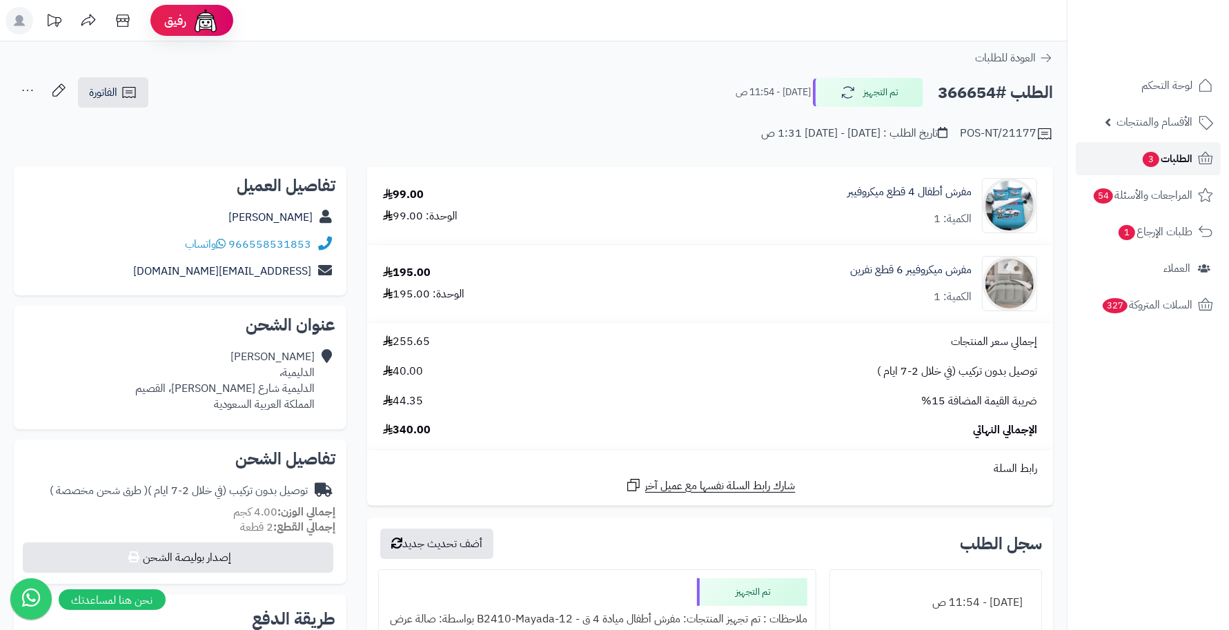
click at [1154, 168] on span "الطلبات 3" at bounding box center [1166, 158] width 51 height 19
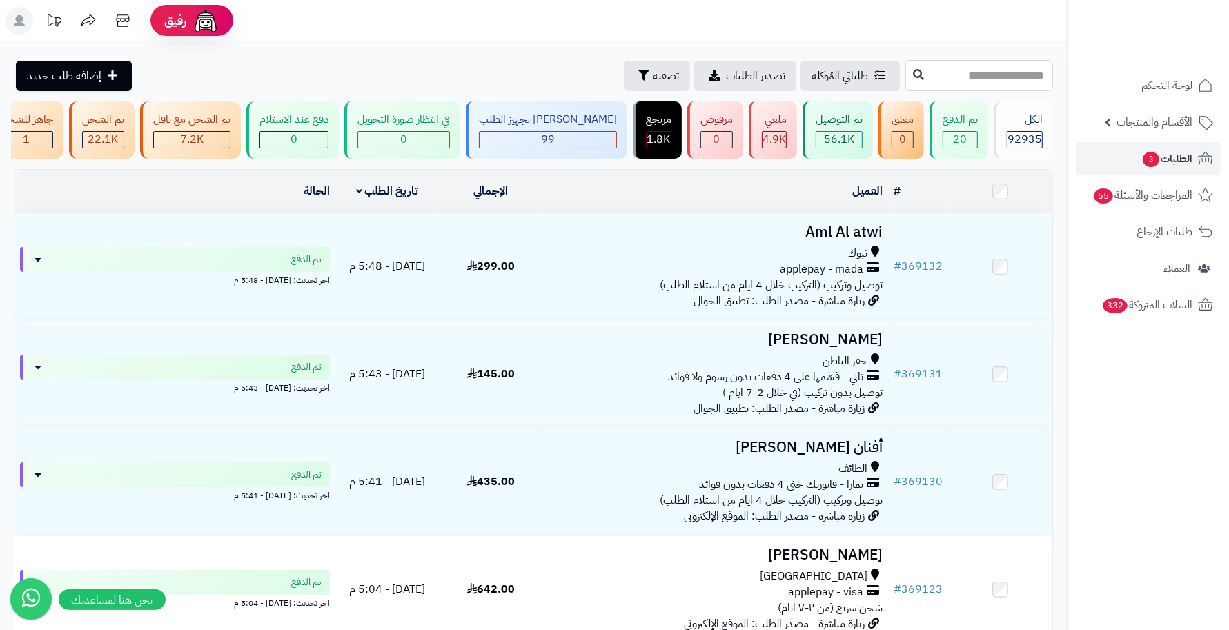
click at [1028, 76] on input "text" at bounding box center [979, 75] width 148 height 31
type input "******"
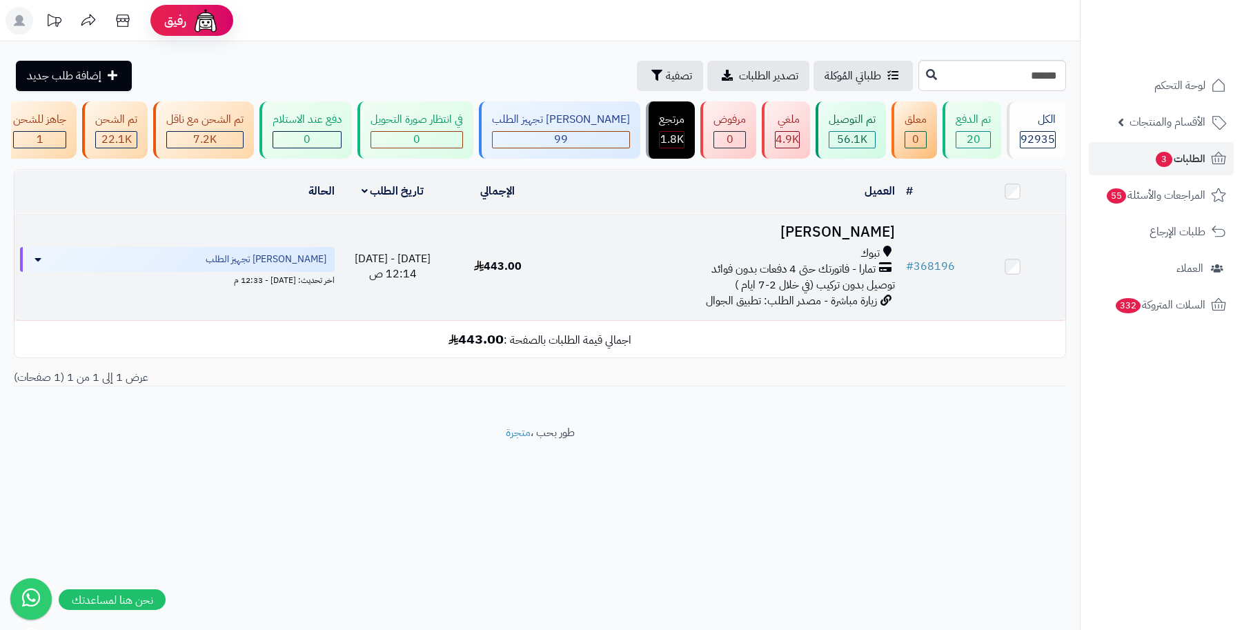
click at [854, 240] on h3 "مها طراد" at bounding box center [725, 232] width 339 height 16
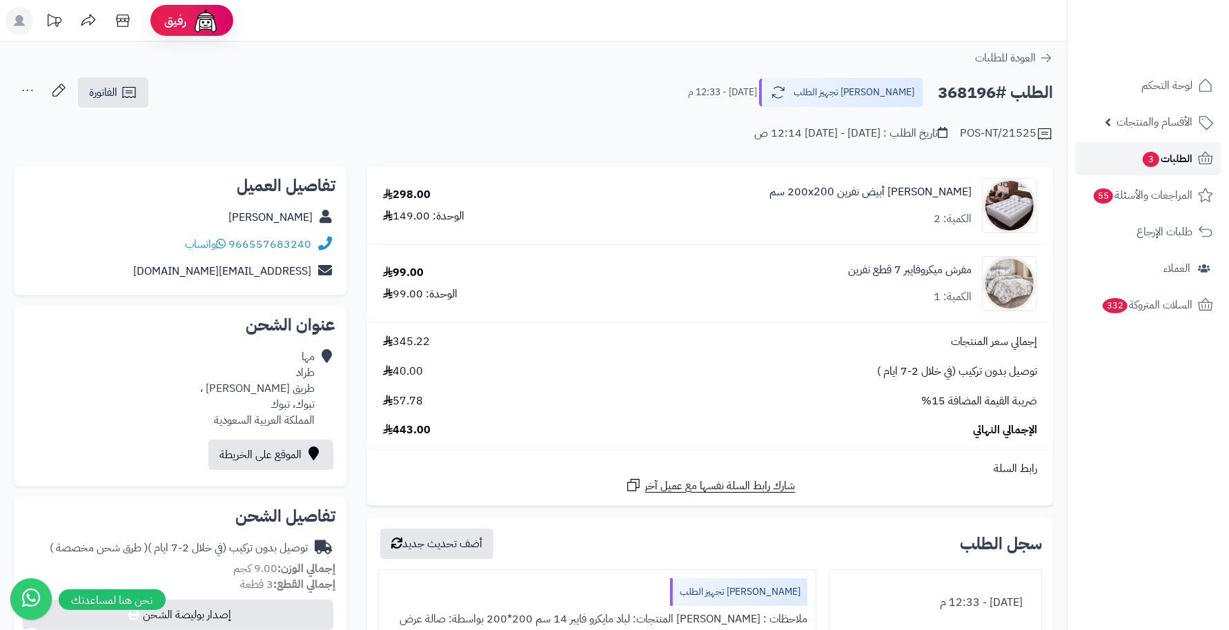
click at [1158, 160] on span "الطلبات 3" at bounding box center [1166, 158] width 51 height 19
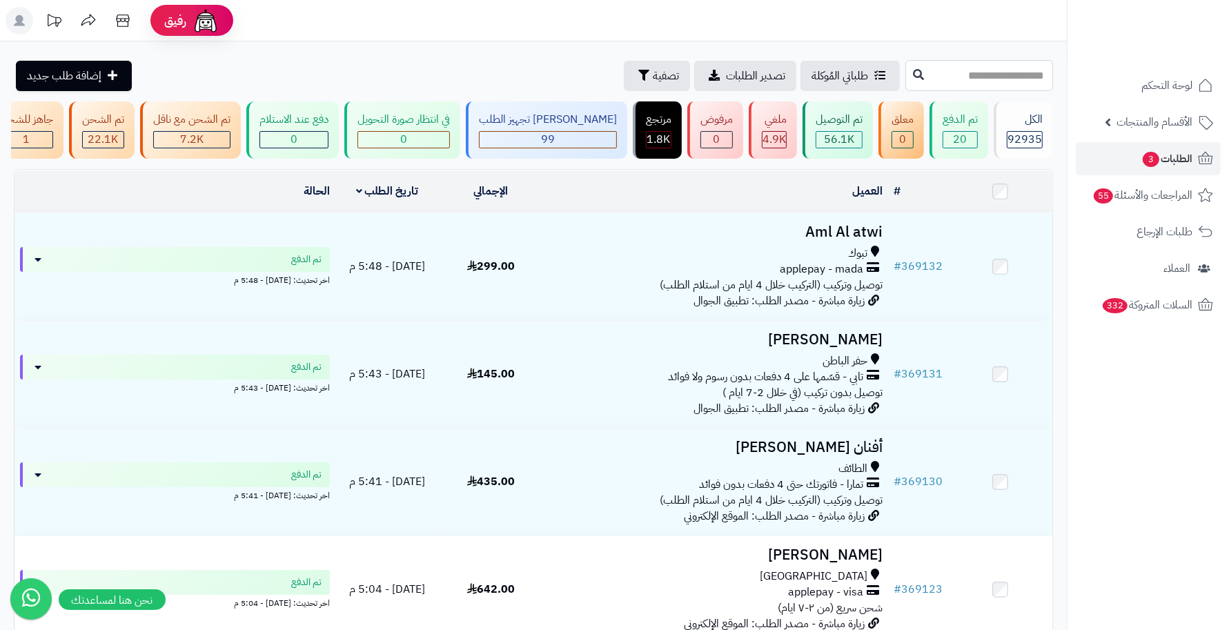
click at [1008, 77] on input "text" at bounding box center [979, 75] width 148 height 31
type input "******"
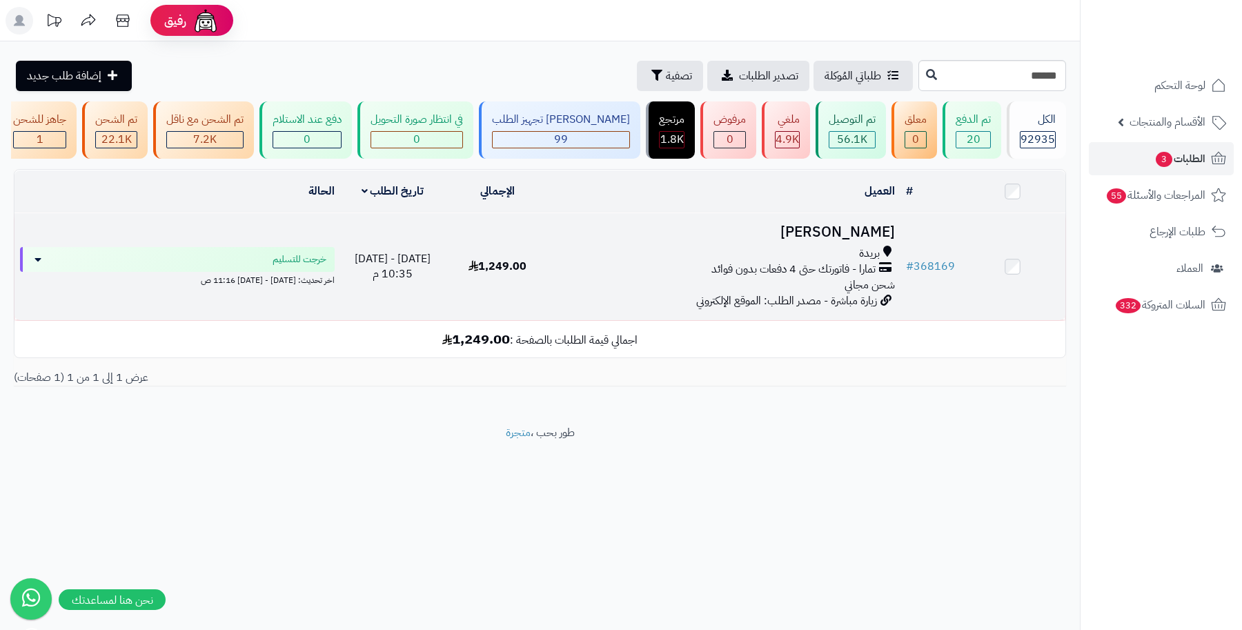
click at [864, 240] on h3 "[PERSON_NAME]" at bounding box center [725, 232] width 339 height 16
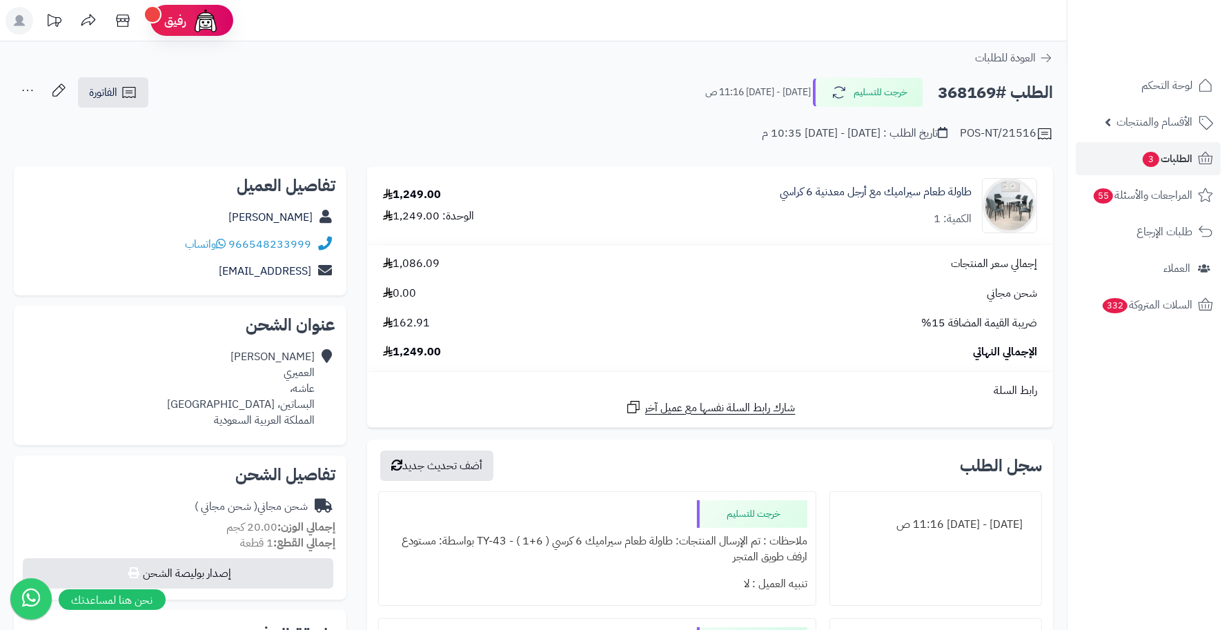
drag, startPoint x: 845, startPoint y: 132, endPoint x: 712, endPoint y: 154, distance: 135.0
click at [718, 139] on div "POS-NT/21516 تاريخ الطلب : الثلاثاء - ٥ أغسطس ٢٠٢٥ - 10:35 م" at bounding box center [533, 125] width 1039 height 33
click at [711, 175] on td "طاولة طعام سيراميك مع أرجل معدنية 6 كراسي الكمية: 1" at bounding box center [812, 205] width 482 height 77
drag, startPoint x: 994, startPoint y: 90, endPoint x: 936, endPoint y: 91, distance: 58.0
click at [938, 91] on h2 "الطلب #368169" at bounding box center [995, 93] width 115 height 28
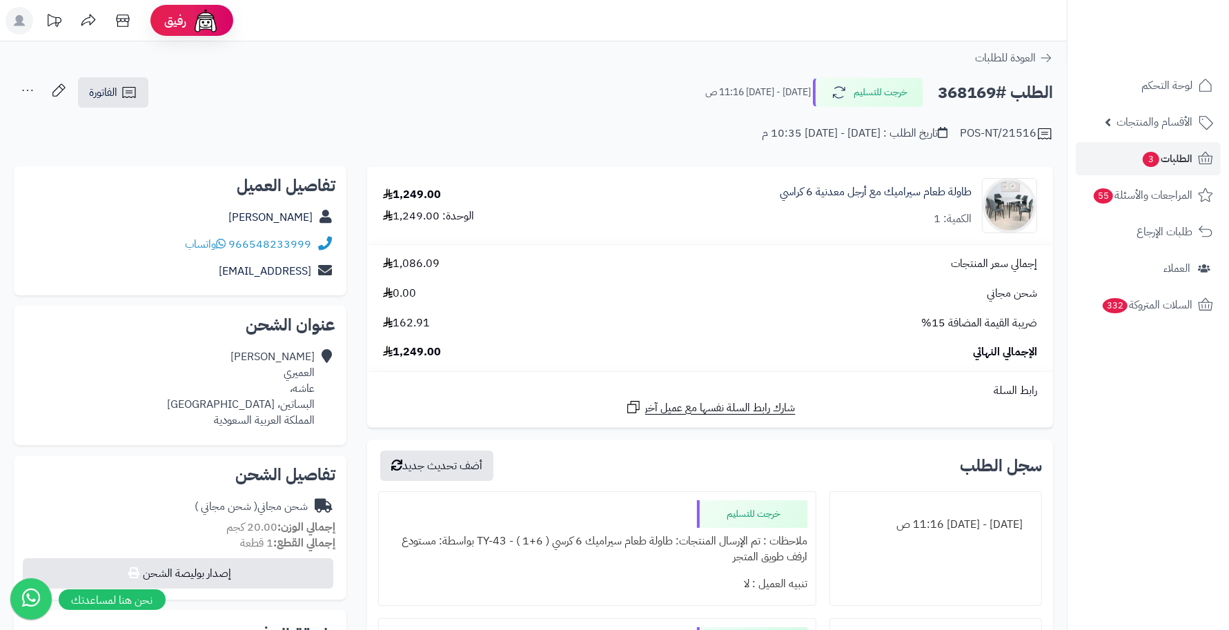
drag, startPoint x: 954, startPoint y: 95, endPoint x: 919, endPoint y: 66, distance: 45.7
click at [919, 68] on div "**********" at bounding box center [533, 629] width 1067 height 1177
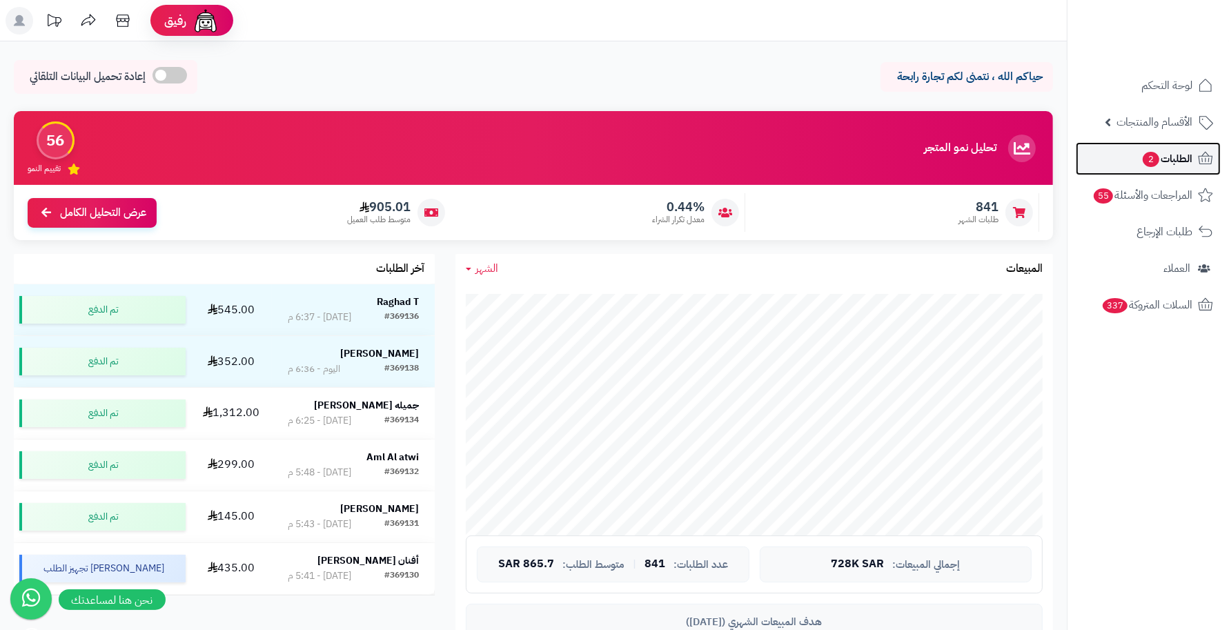
click at [1134, 153] on link "الطلبات 2" at bounding box center [1148, 158] width 145 height 33
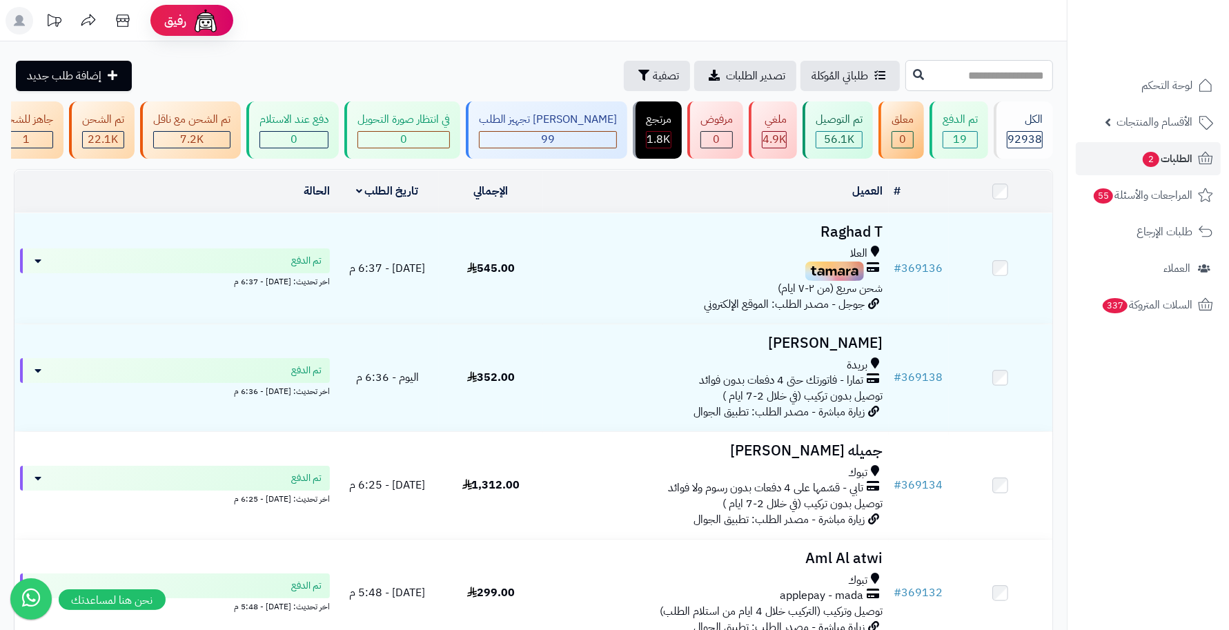
click at [1022, 74] on input "text" at bounding box center [979, 75] width 148 height 31
type input "******"
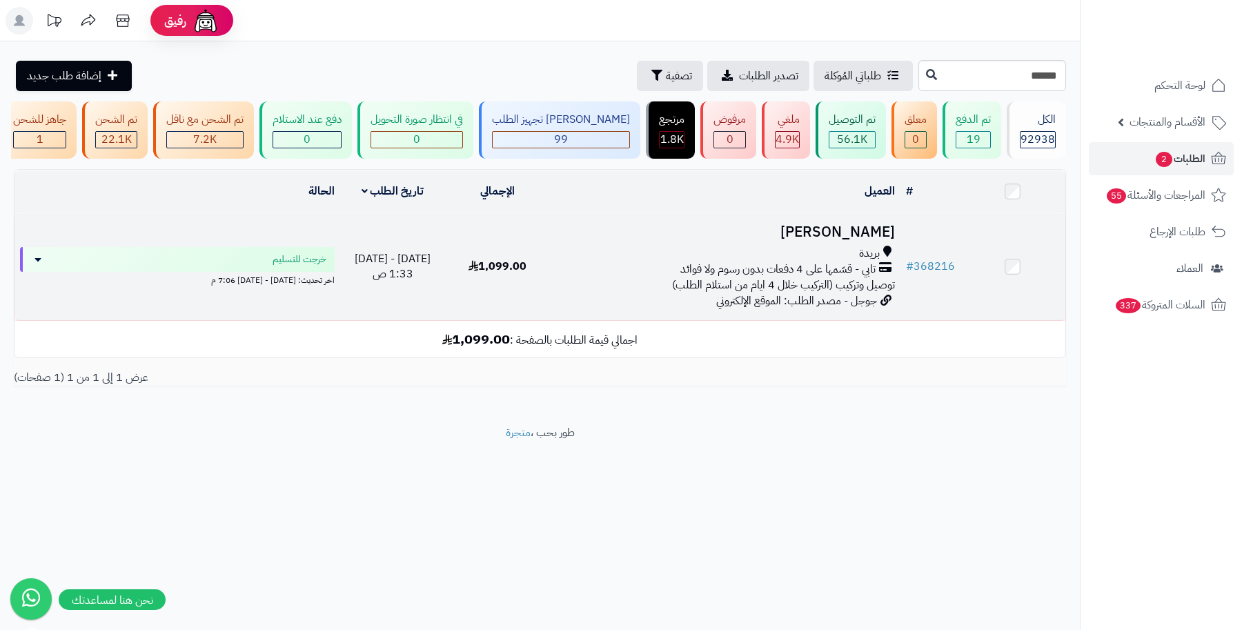
click at [863, 240] on h3 "احمد الغراس" at bounding box center [725, 232] width 339 height 16
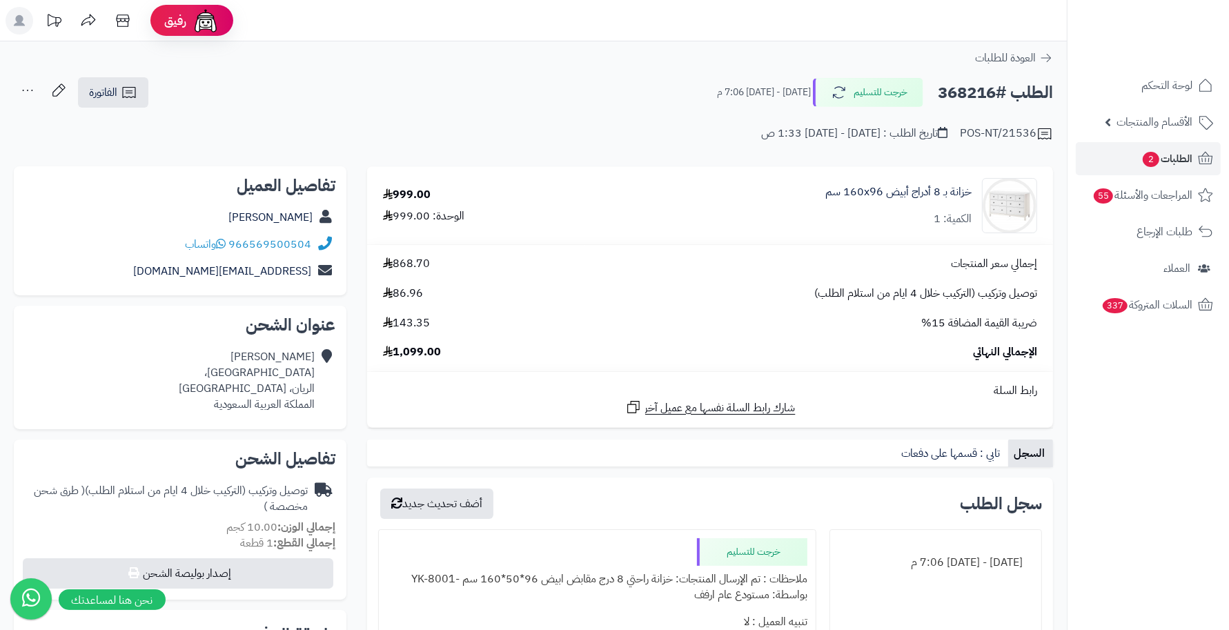
click at [803, 153] on input "**********" at bounding box center [533, 154] width 1067 height 3
drag, startPoint x: 841, startPoint y: 136, endPoint x: 681, endPoint y: 135, distance: 159.4
click at [681, 135] on div "POS-NT/21536 تاريخ الطلب : الأربعاء - ٦ أغسطس ٢٠٢٥ - 1:33 ص" at bounding box center [533, 125] width 1039 height 33
click at [703, 177] on td "خزانة بـ 8 أدراج أبيض ‎160x96 سم‏ الكمية: 1" at bounding box center [819, 205] width 469 height 77
click at [1150, 150] on span "الطلبات 2" at bounding box center [1166, 158] width 51 height 19
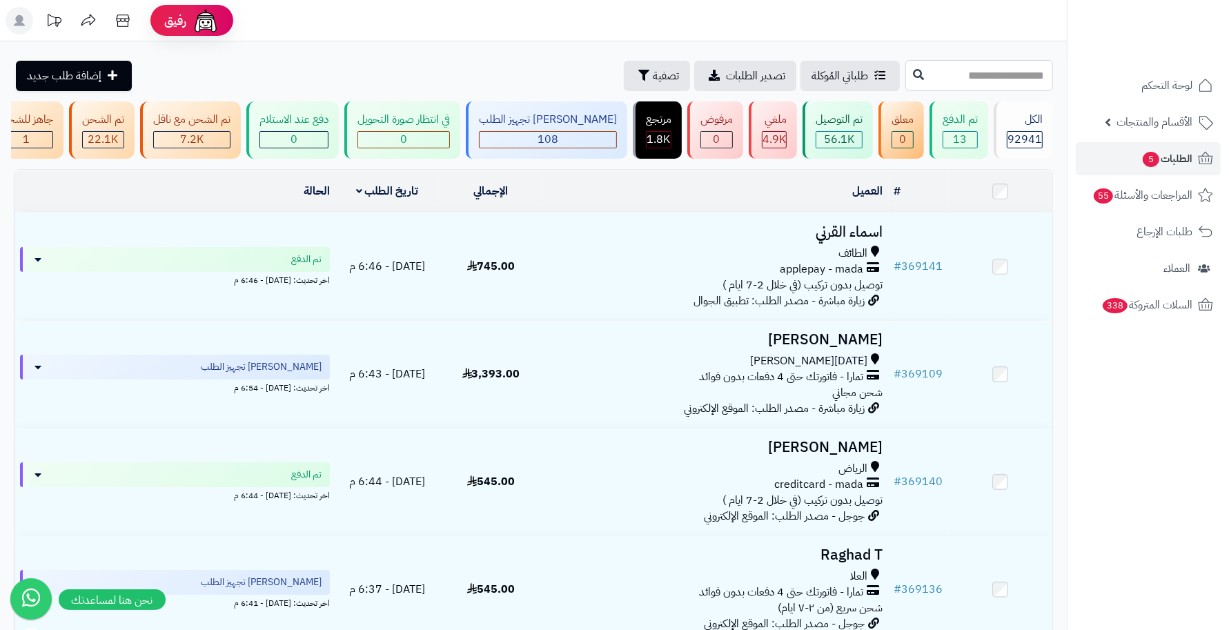
click at [999, 81] on input "text" at bounding box center [979, 75] width 148 height 31
type input "******"
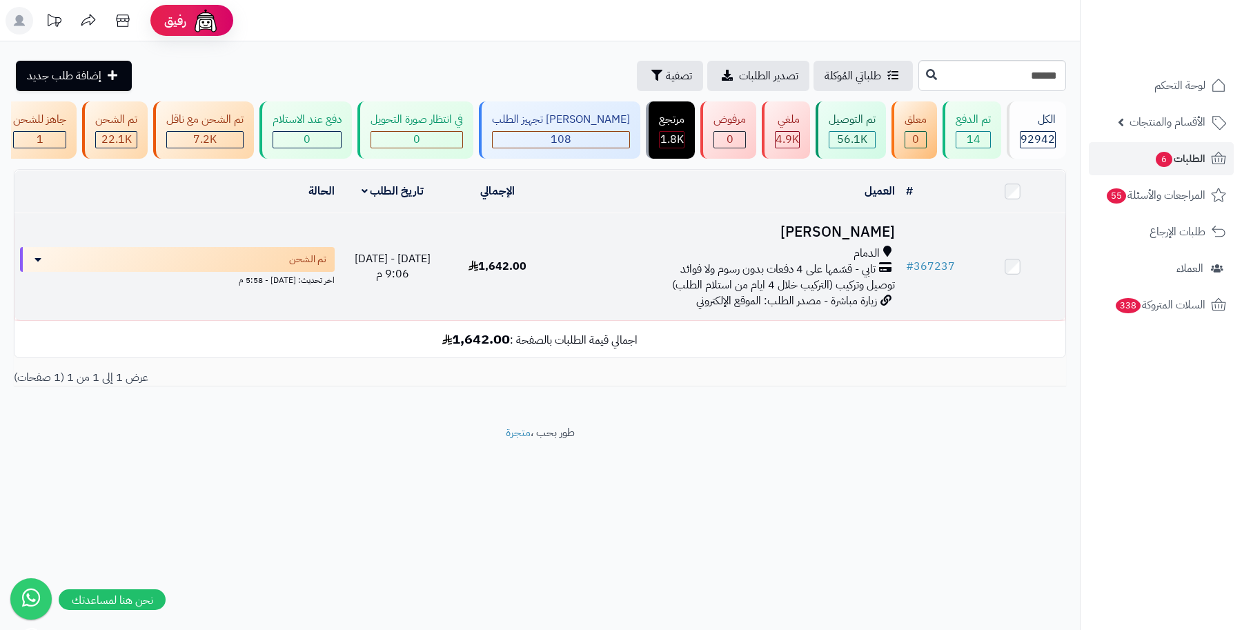
click at [836, 239] on h3 "[PERSON_NAME]" at bounding box center [725, 232] width 339 height 16
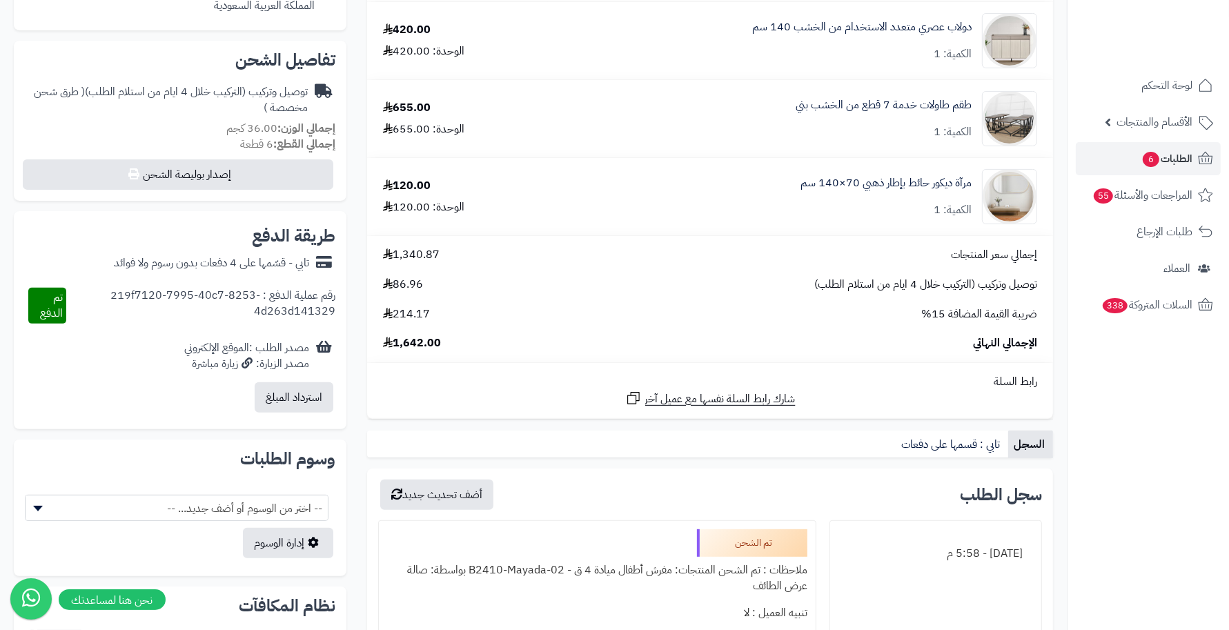
scroll to position [431, 0]
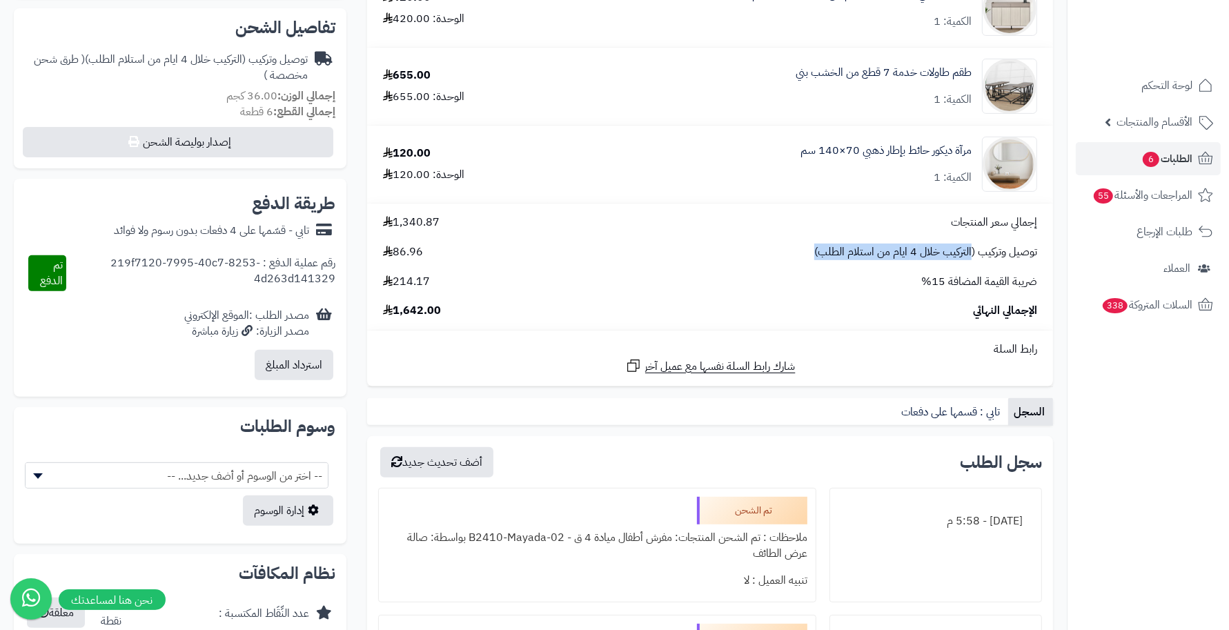
drag, startPoint x: 970, startPoint y: 250, endPoint x: 808, endPoint y: 250, distance: 162.2
click at [808, 250] on div "توصيل وتركيب (التركيب خلال 4 ايام من استلام الطلب) 86.96" at bounding box center [710, 252] width 675 height 16
click at [742, 263] on div "إجمالي سعر المنتجات 1,340.87 توصيل وتركيب (التركيب خلال 4 ايام من استلام الطلب)…" at bounding box center [710, 267] width 675 height 104
drag, startPoint x: 968, startPoint y: 253, endPoint x: 701, endPoint y: 266, distance: 267.4
click at [787, 252] on div "توصيل وتركيب (التركيب خلال 4 ايام من استلام الطلب) 86.96" at bounding box center [710, 252] width 675 height 16
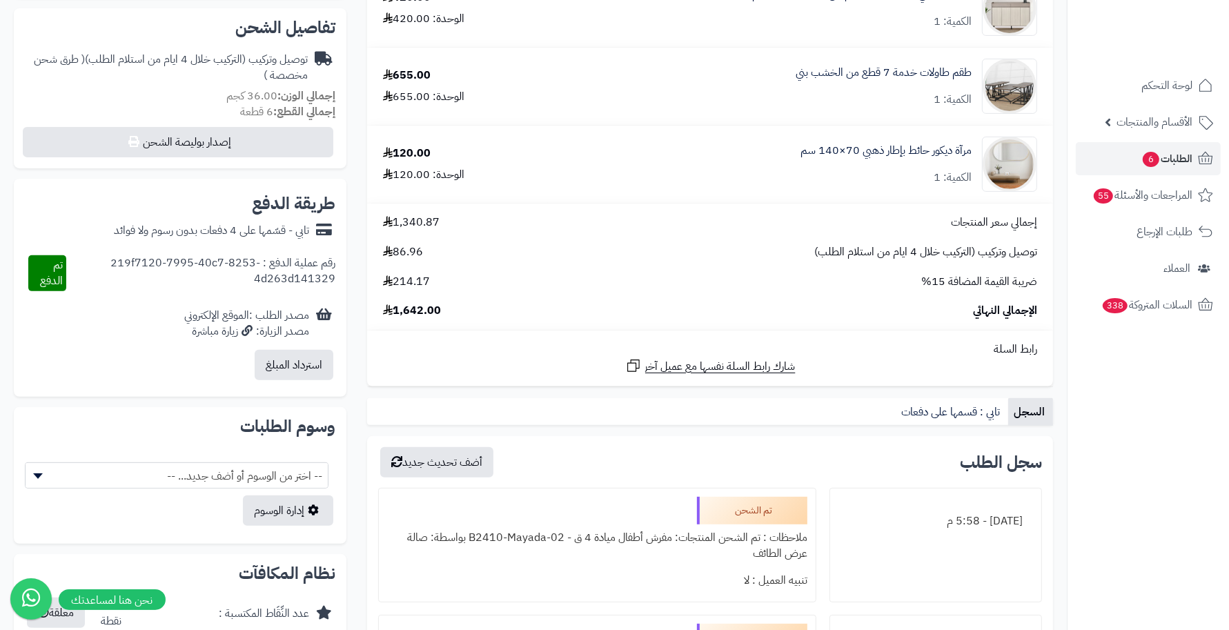
click at [664, 273] on div "إجمالي سعر المنتجات 1,340.87 توصيل وتركيب (التركيب خلال 4 ايام من استلام الطلب)…" at bounding box center [710, 267] width 675 height 104
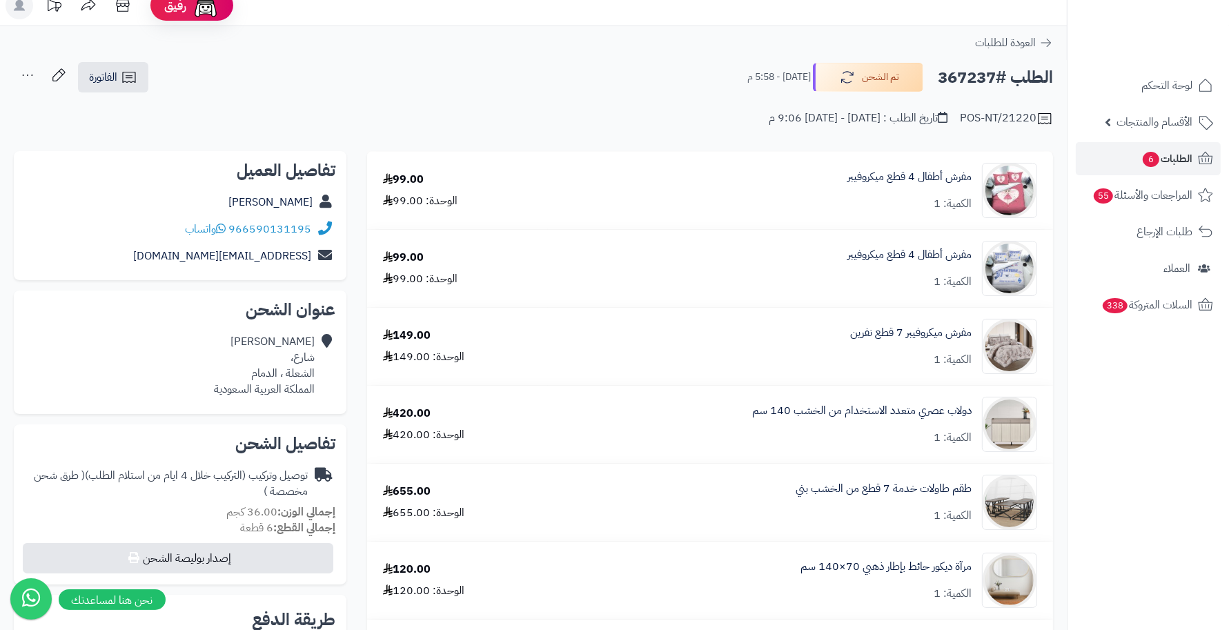
scroll to position [0, 0]
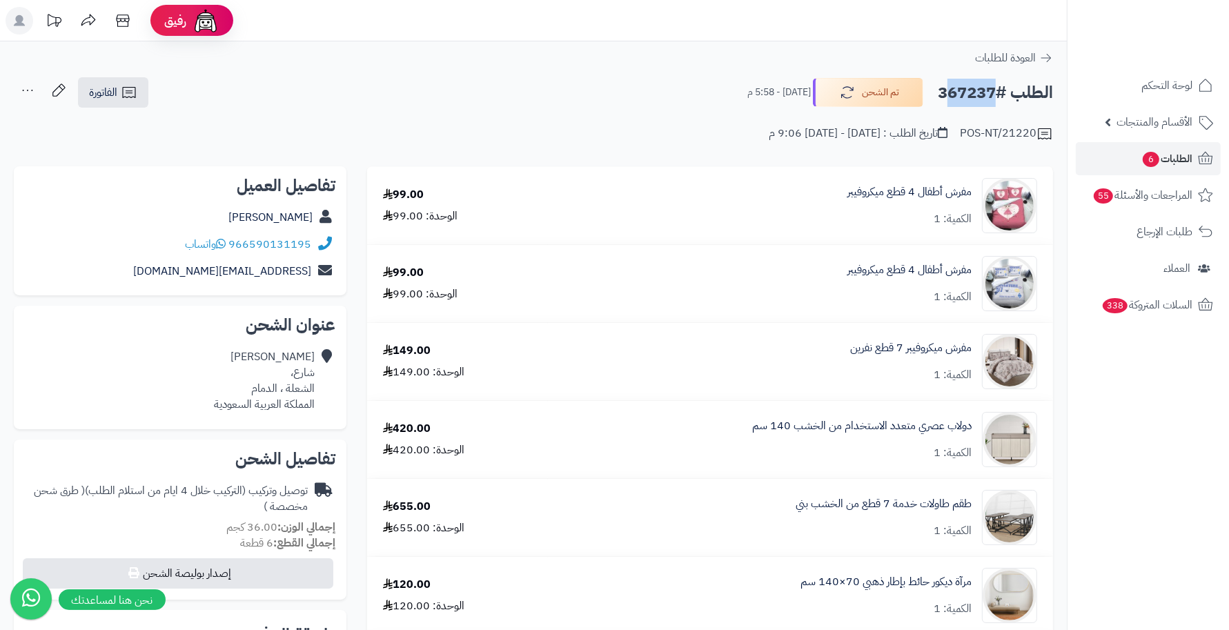
drag, startPoint x: 992, startPoint y: 90, endPoint x: 925, endPoint y: 97, distance: 67.2
click at [925, 97] on div "الطلب #367237 تم الشحن اليوم - 5:58 م" at bounding box center [894, 92] width 318 height 29
copy div "367237 تم الشحن"
click at [772, 233] on div "مفرش أطفال 4 قطع ميكروفيبر الكمية: 1" at bounding box center [800, 205] width 494 height 55
click at [1122, 159] on link "الطلبات 6" at bounding box center [1148, 158] width 145 height 33
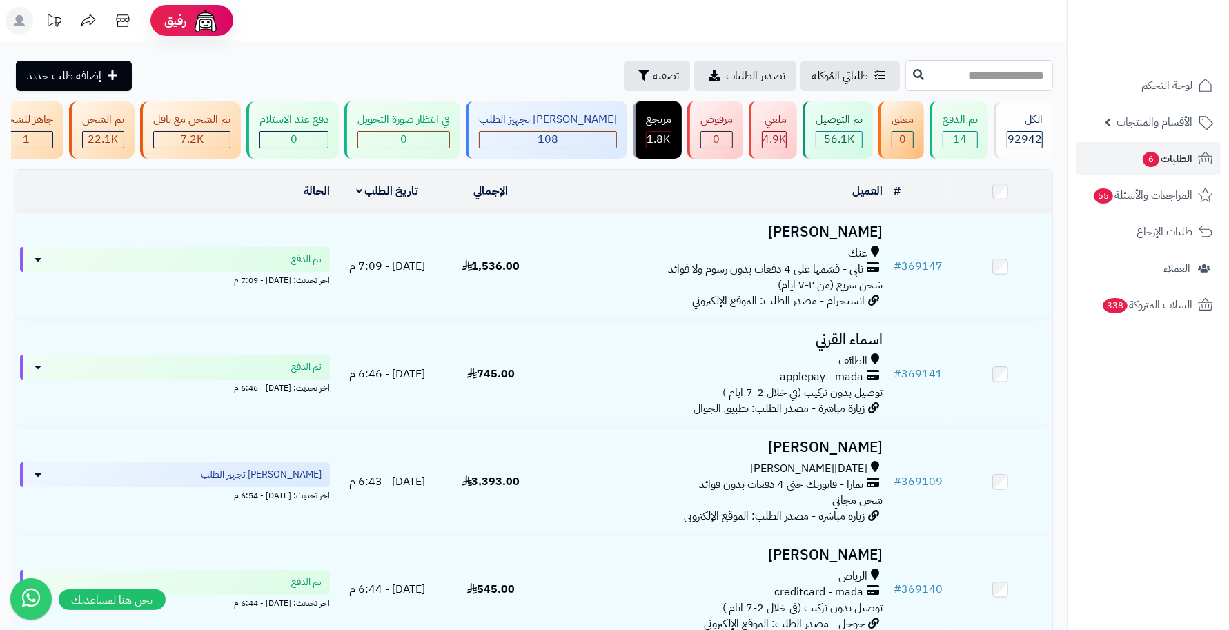
click at [983, 74] on input "text" at bounding box center [979, 75] width 148 height 31
type input "******"
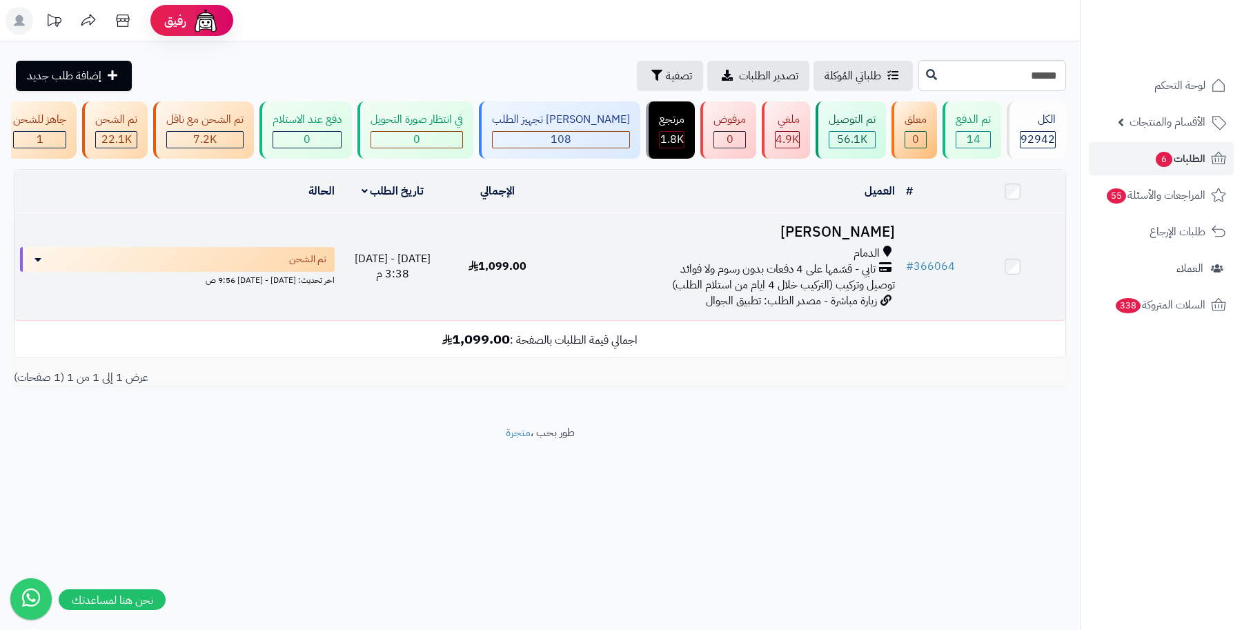
click at [863, 240] on h3 "محمد السفر" at bounding box center [725, 232] width 339 height 16
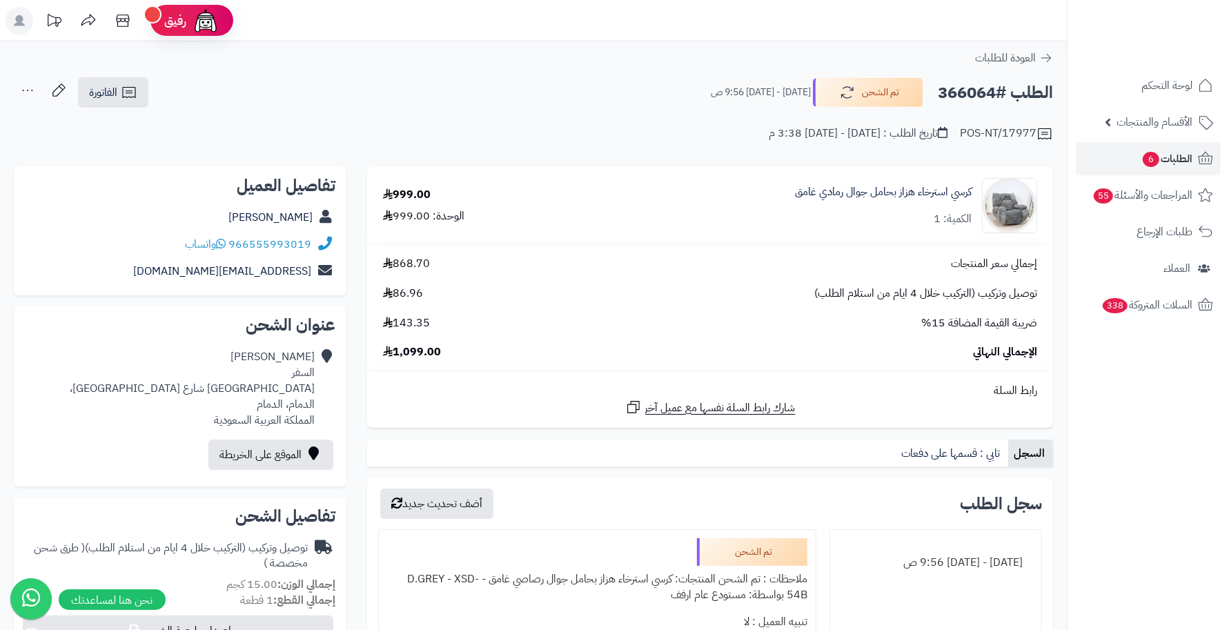
drag, startPoint x: 995, startPoint y: 91, endPoint x: 937, endPoint y: 92, distance: 58.0
click at [938, 92] on h2 "الطلب #366064" at bounding box center [995, 93] width 115 height 28
copy h2 "366064"
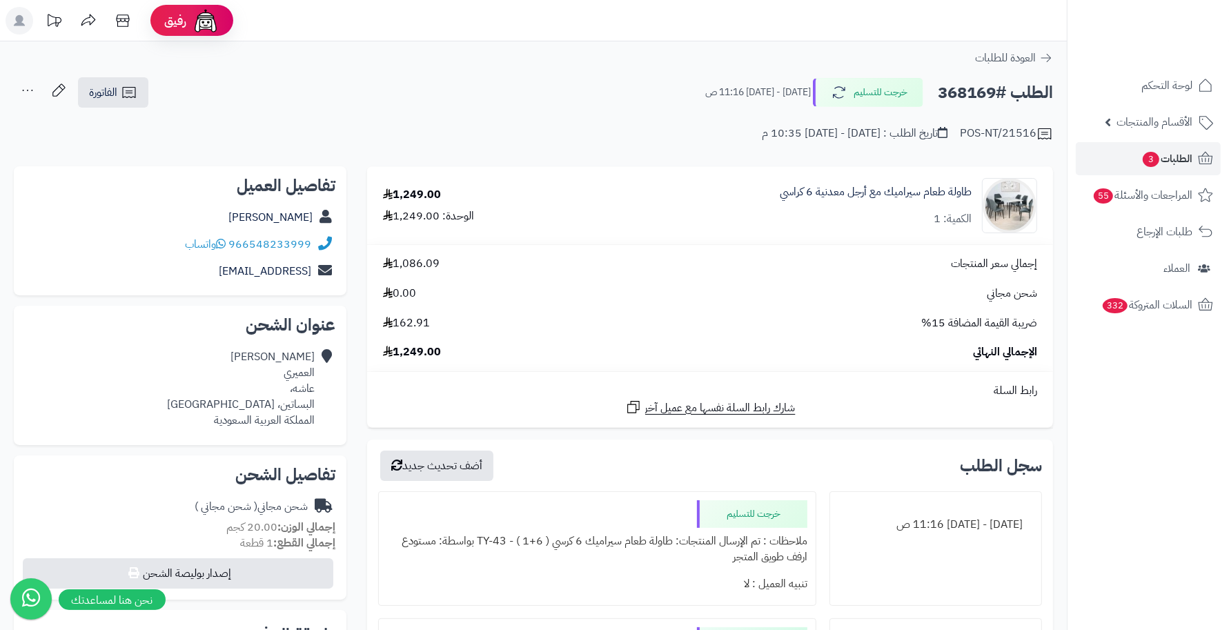
click at [860, 266] on div "إجمالي سعر المنتجات 1,086.09" at bounding box center [710, 264] width 675 height 16
click at [802, 215] on div "طاولة طعام سيراميك مع أرجل معدنية 6 كراسي الكمية: 1" at bounding box center [876, 205] width 192 height 43
click at [792, 223] on div "طاولة طعام سيراميك مع أرجل معدنية 6 كراسي الكمية: 1" at bounding box center [876, 205] width 192 height 43
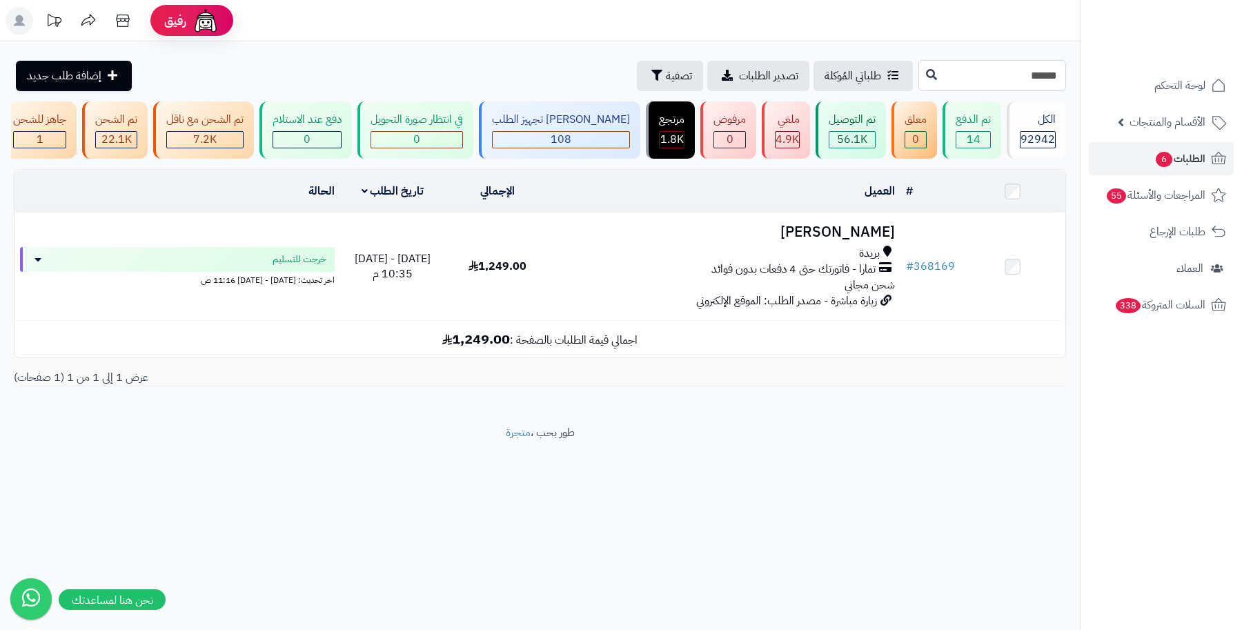
click at [960, 87] on input "******" at bounding box center [993, 75] width 148 height 31
type input "******"
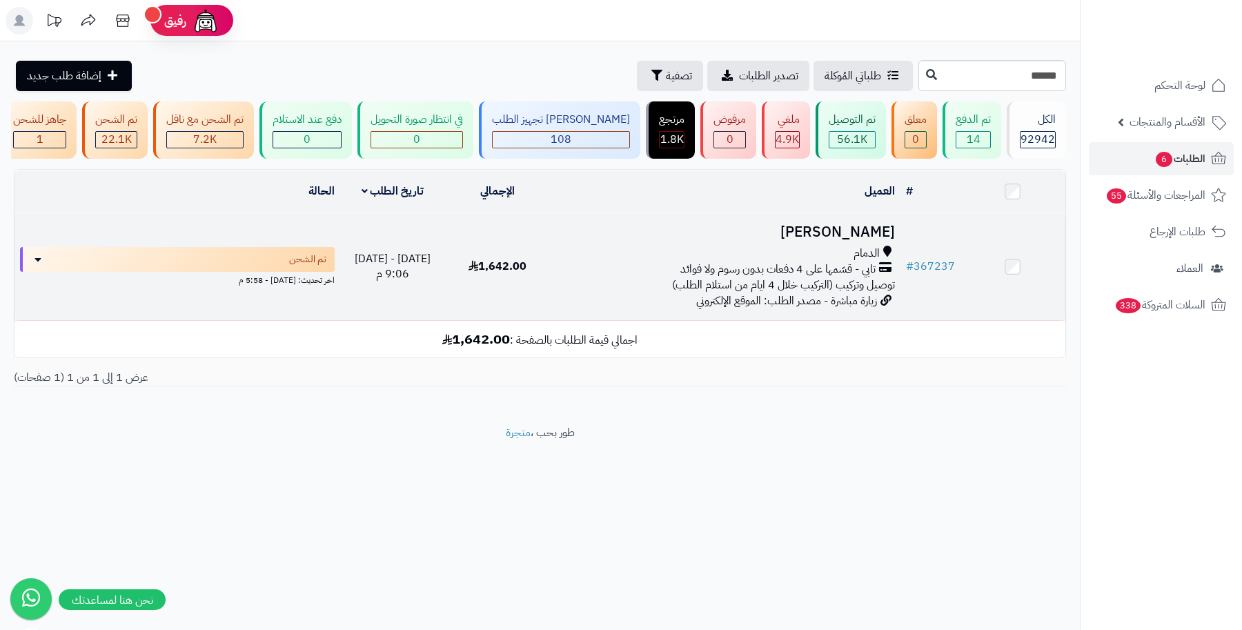
click at [828, 240] on h3 "[PERSON_NAME]" at bounding box center [725, 232] width 339 height 16
